Goal: Task Accomplishment & Management: Complete application form

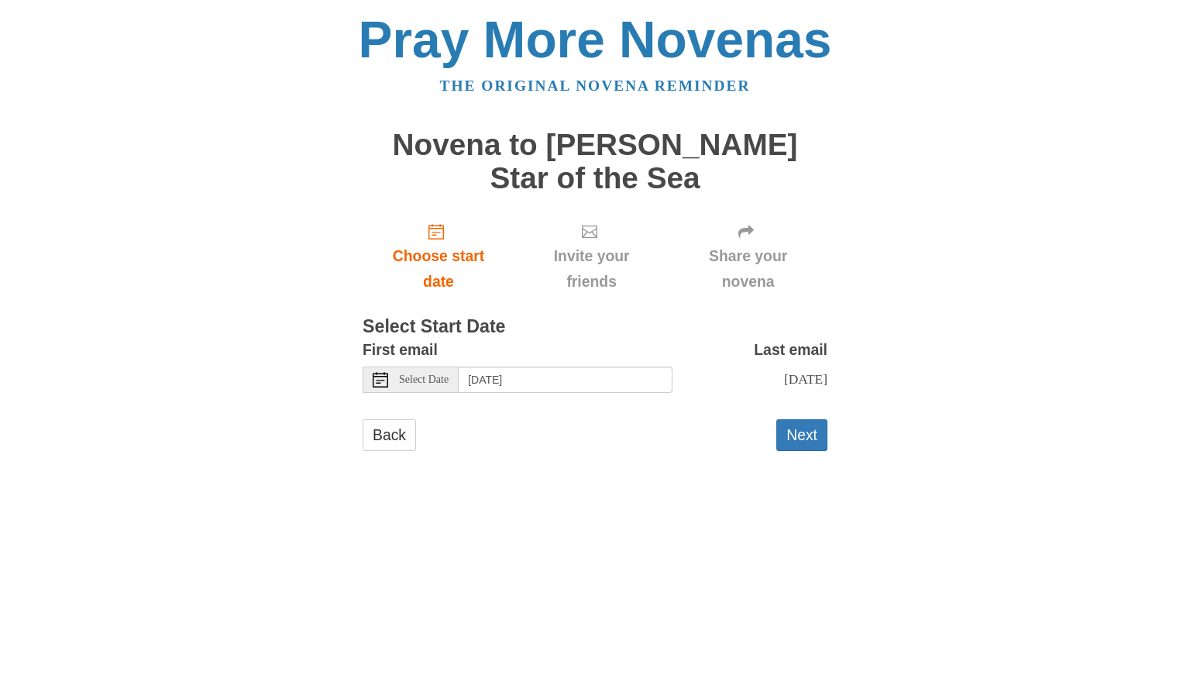
click at [381, 372] on icon at bounding box center [380, 379] width 15 height 15
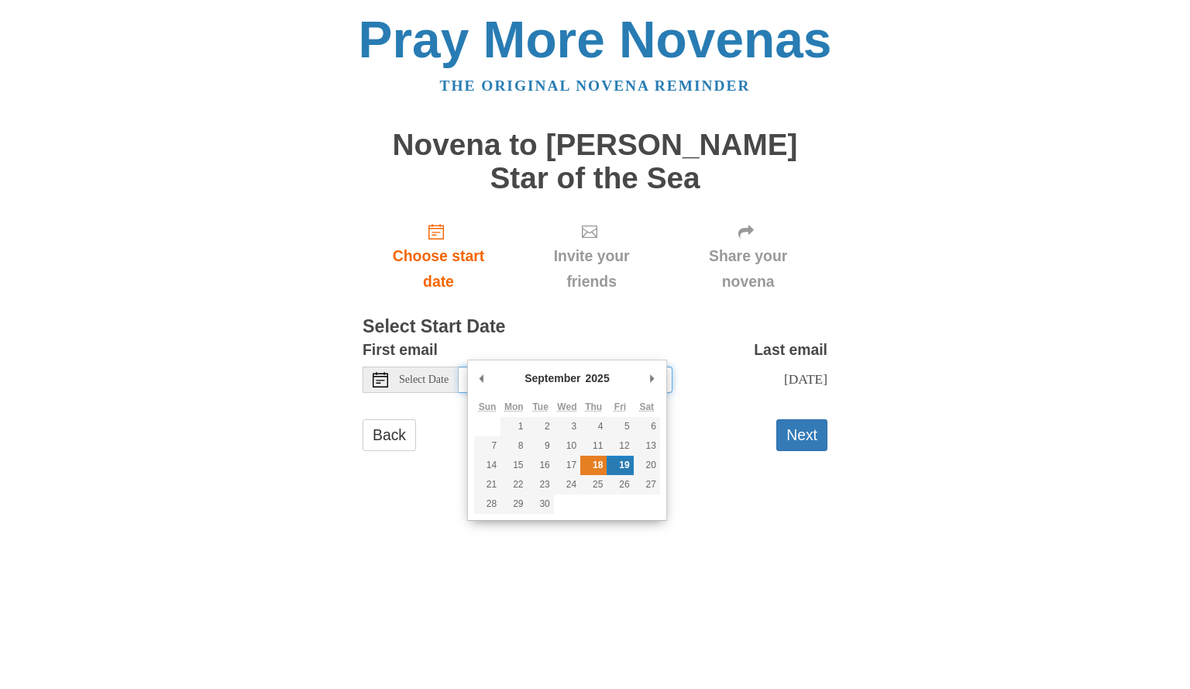
type input "Thursday, September 18th"
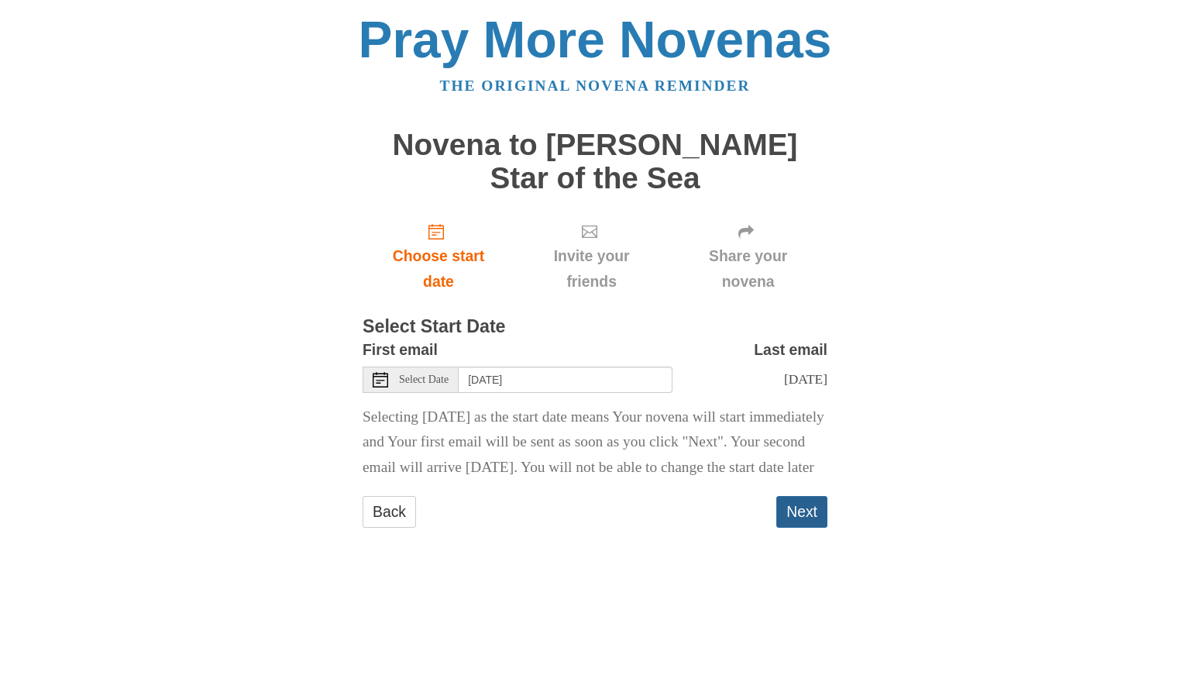
click at [805, 521] on button "Next" at bounding box center [801, 512] width 51 height 32
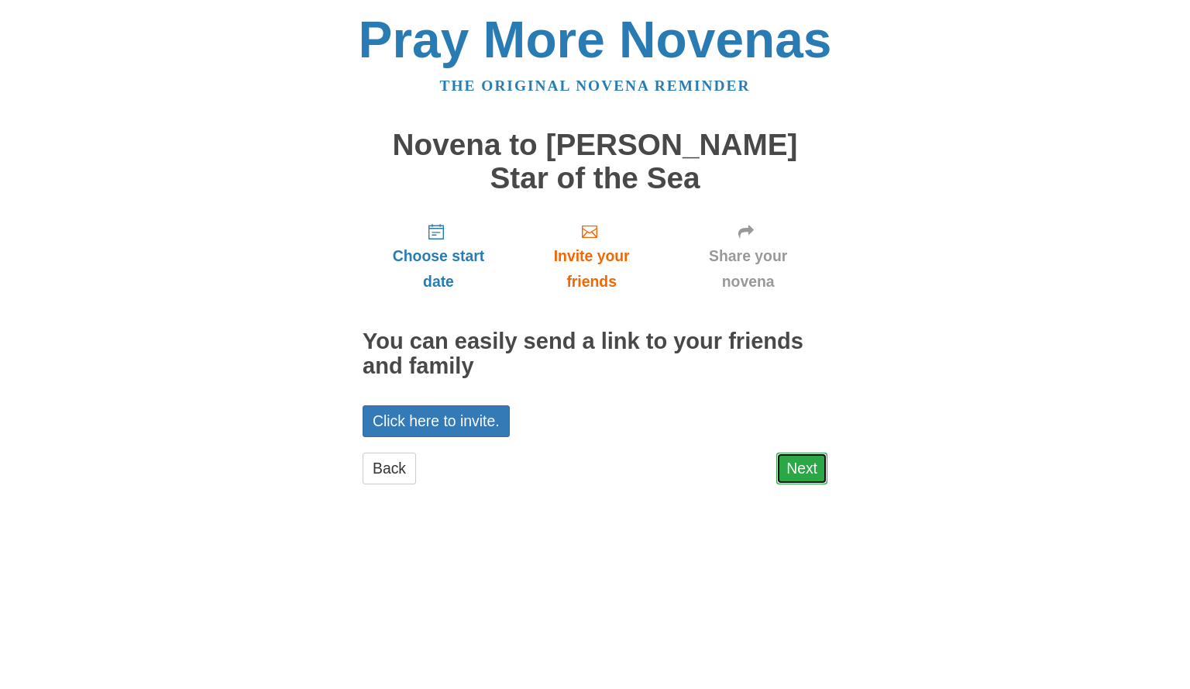
click at [797, 452] on link "Next" at bounding box center [801, 468] width 51 height 32
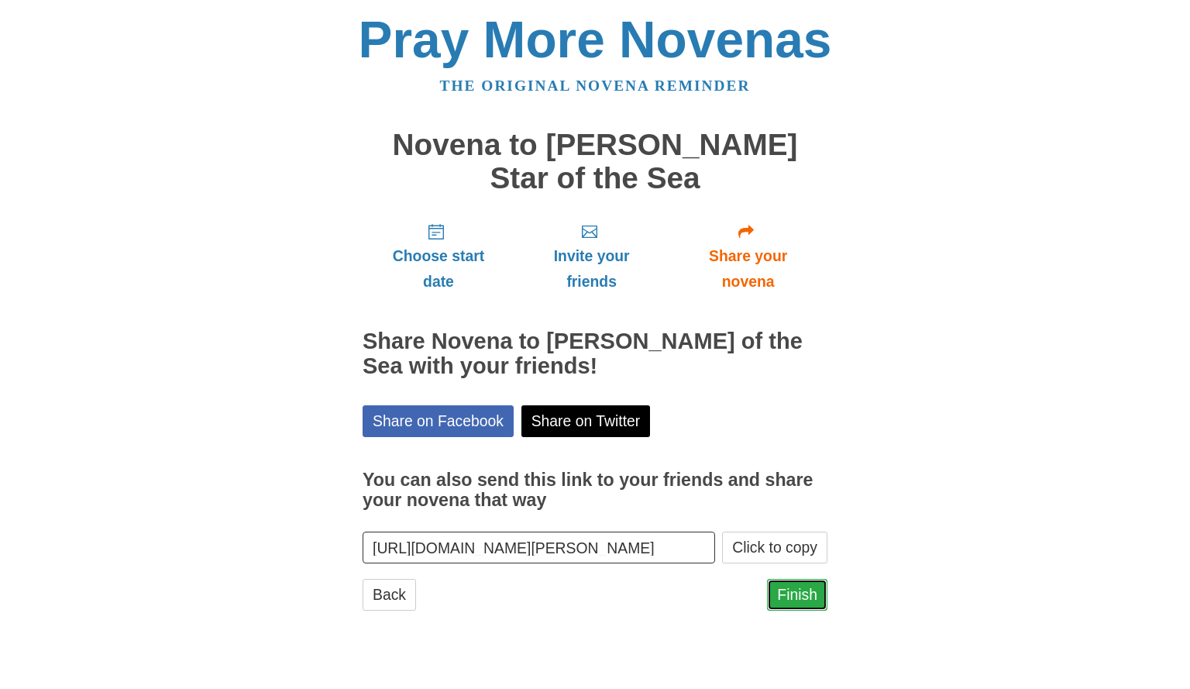
click at [812, 579] on link "Finish" at bounding box center [797, 595] width 60 height 32
